Goal: Obtain resource: Download file/media

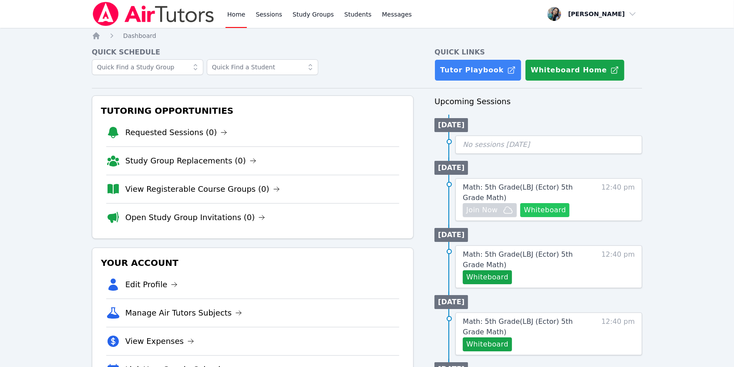
click at [547, 209] on button "Whiteboard" at bounding box center [545, 210] width 49 height 14
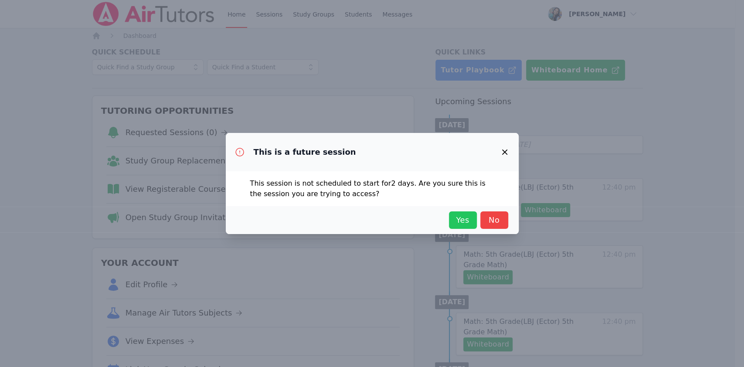
click at [468, 221] on span "Yes" at bounding box center [462, 220] width 19 height 12
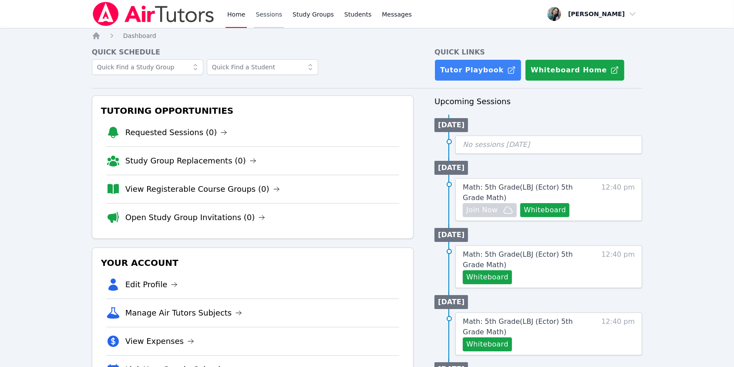
click at [264, 19] on link "Sessions" at bounding box center [269, 14] width 30 height 28
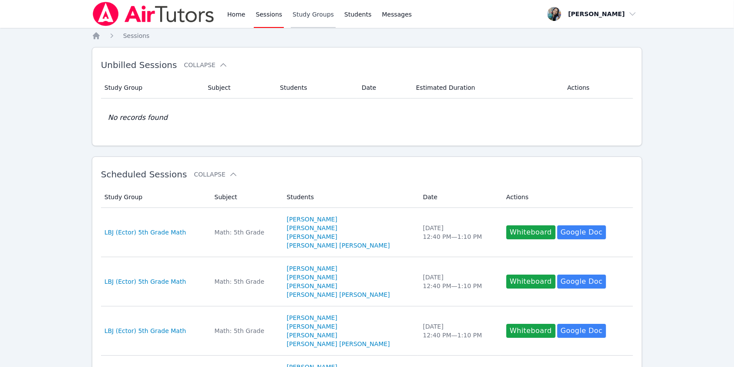
click at [292, 13] on link "Study Groups" at bounding box center [313, 14] width 45 height 28
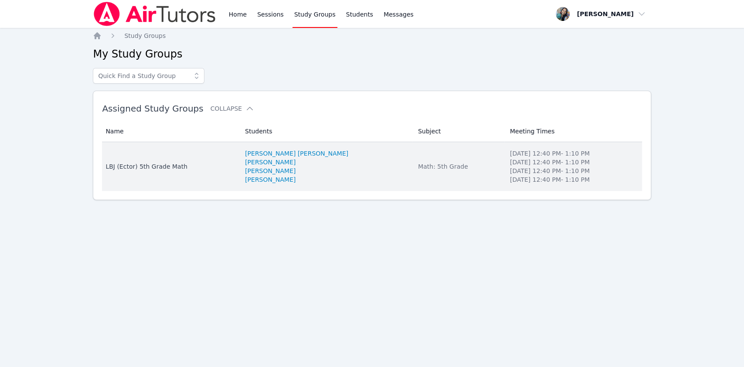
click at [168, 165] on div "LBJ (Ector) 5th Grade Math" at bounding box center [169, 166] width 129 height 9
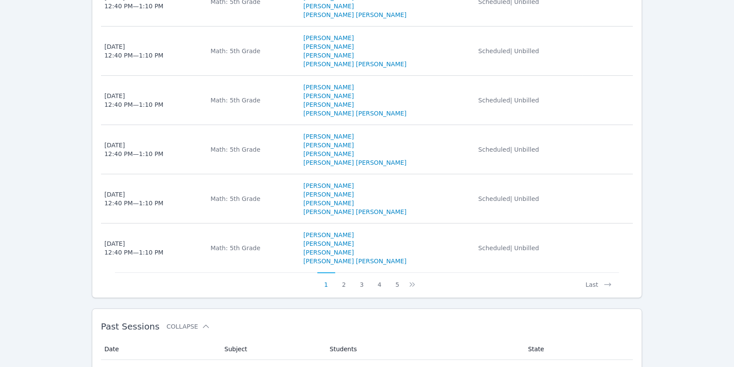
scroll to position [652, 0]
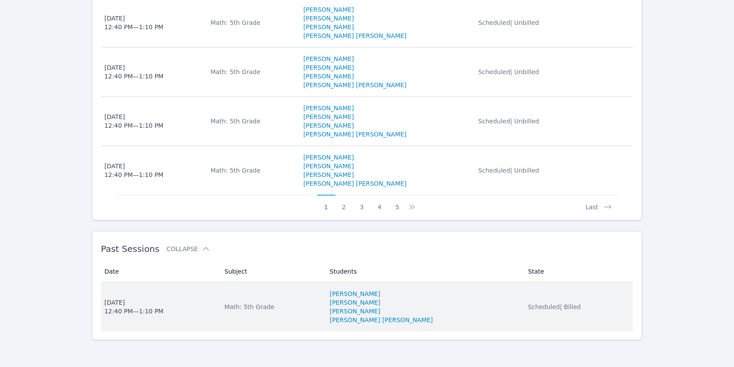
click at [528, 303] on span "Scheduled | Billed" at bounding box center [554, 306] width 53 height 7
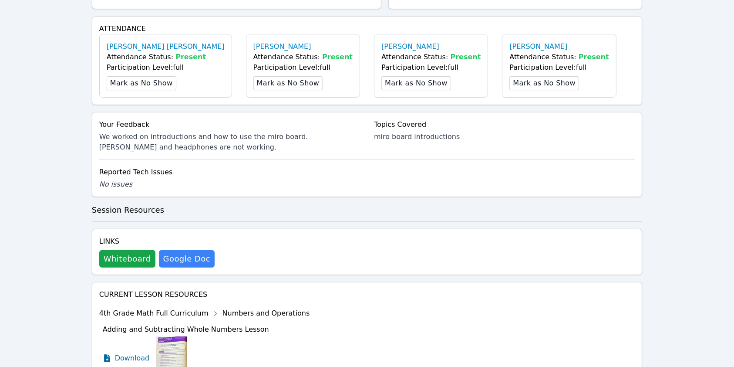
scroll to position [290, 0]
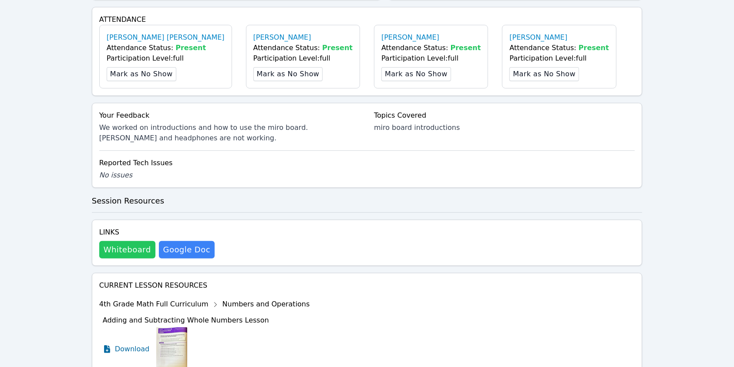
click at [142, 241] on button "Whiteboard" at bounding box center [127, 249] width 56 height 17
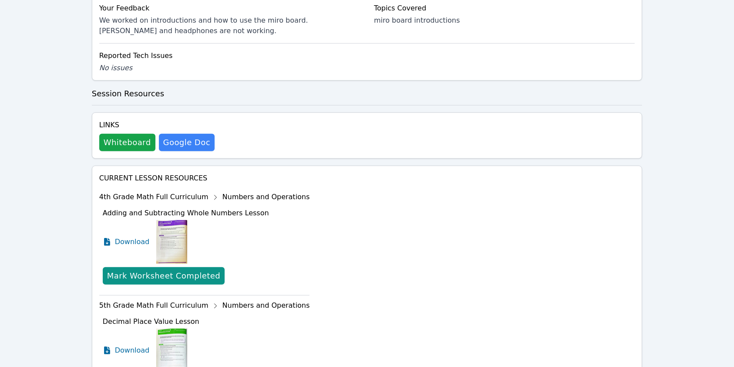
scroll to position [514, 0]
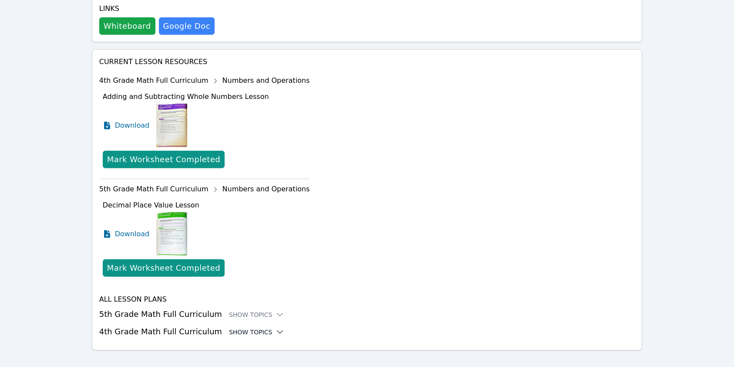
click at [244, 328] on div "Show Topics" at bounding box center [257, 332] width 56 height 9
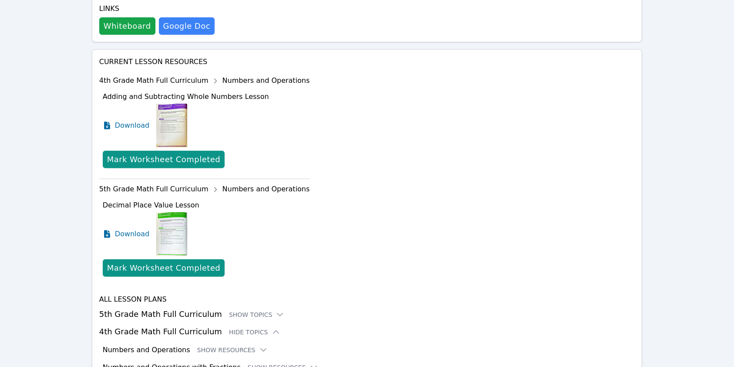
scroll to position [602, 0]
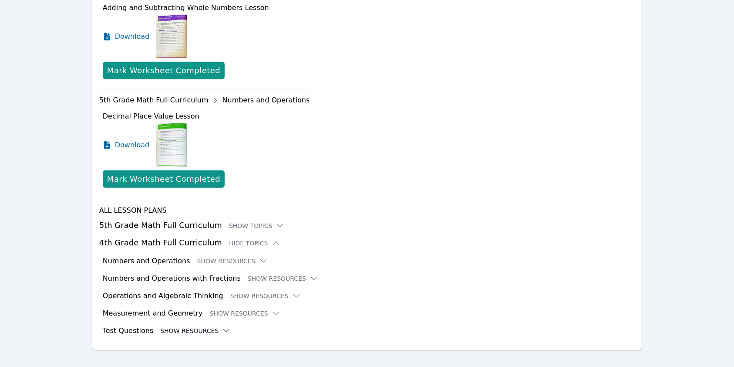
click at [196, 326] on button "Show Resources" at bounding box center [195, 330] width 71 height 9
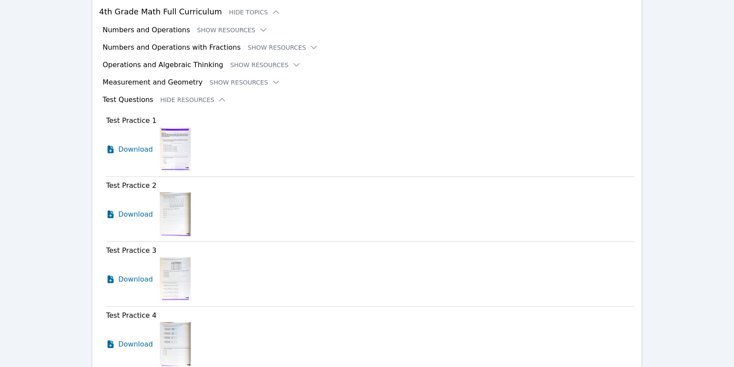
scroll to position [835, 0]
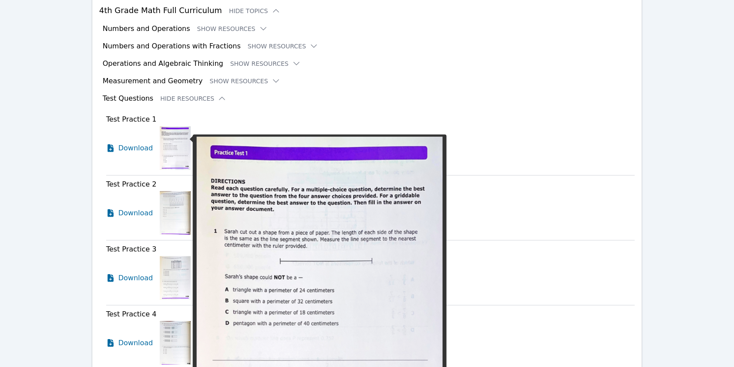
click at [175, 132] on img at bounding box center [175, 148] width 31 height 44
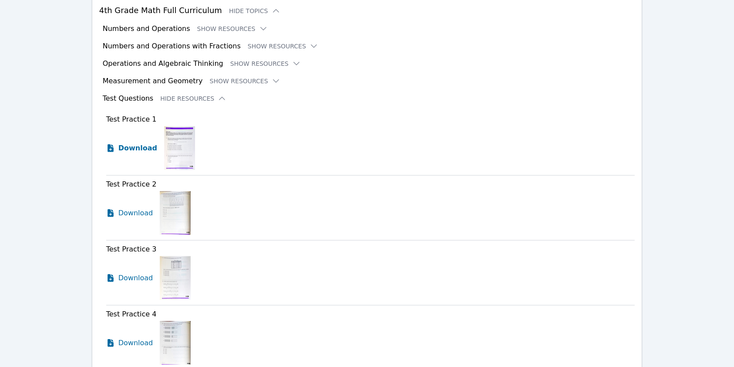
click at [137, 143] on span "Download" at bounding box center [137, 148] width 39 height 10
